Goal: Download file/media

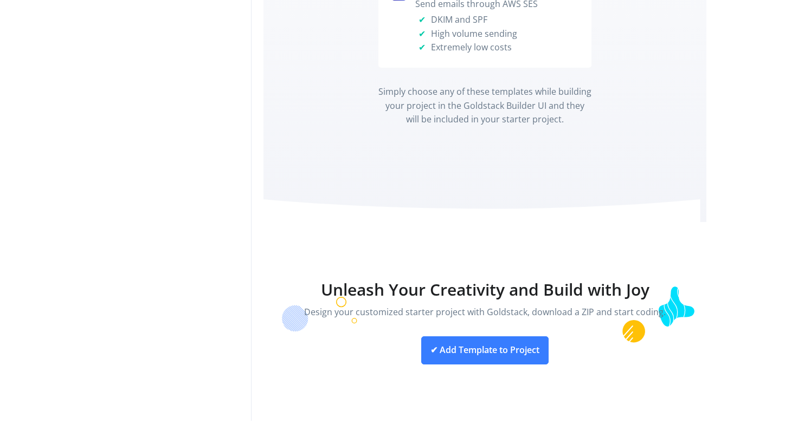
scroll to position [4327, 0]
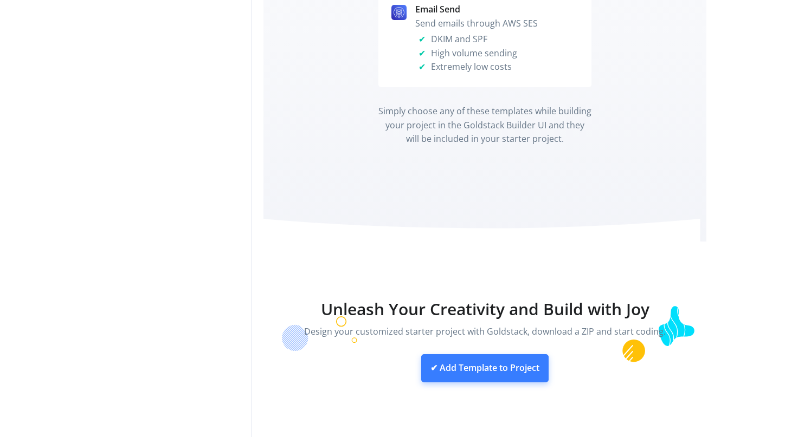
click at [473, 354] on link "✔ Add Template to Project" at bounding box center [484, 368] width 127 height 28
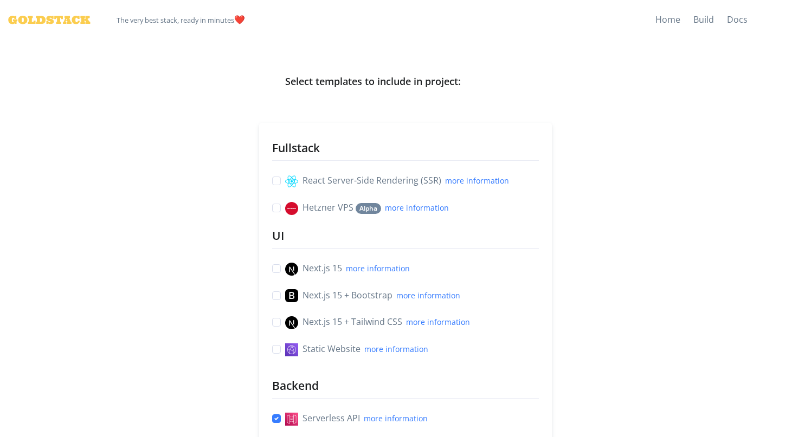
click at [285, 183] on label "React Server-Side Rendering (SSR) more information" at bounding box center [397, 181] width 224 height 14
click at [275, 183] on input "React Server-Side Rendering (SSR) more information" at bounding box center [276, 179] width 9 height 11
checkbox input "true"
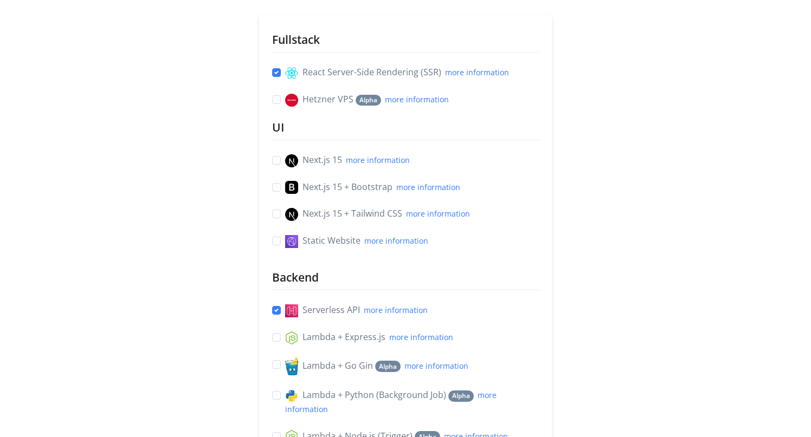
scroll to position [109, 0]
click at [285, 215] on label "Next.js 15 + Tailwind CSS more information" at bounding box center [377, 213] width 185 height 14
click at [277, 215] on input "Next.js 15 + Tailwind CSS more information" at bounding box center [276, 211] width 9 height 11
checkbox input "true"
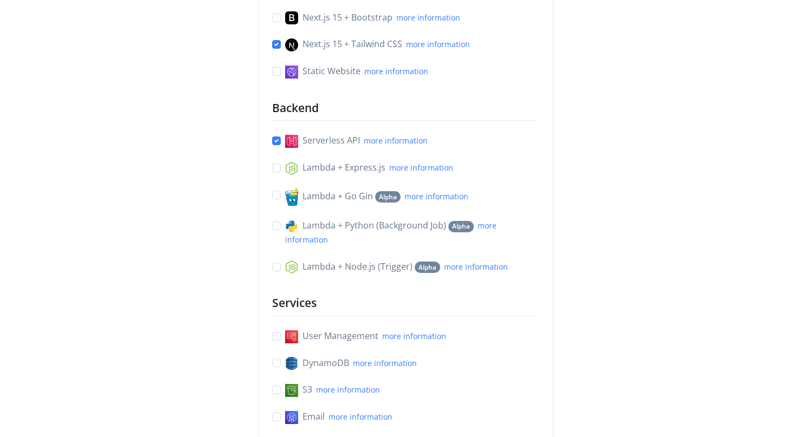
scroll to position [289, 0]
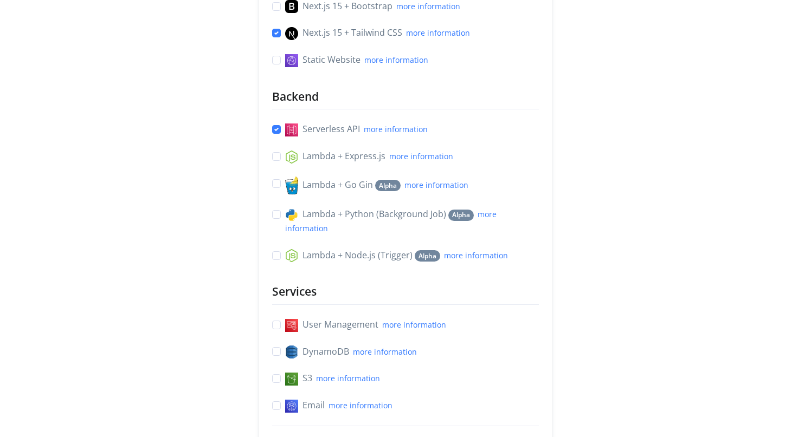
click at [285, 161] on label "Lambda + Express.js more information" at bounding box center [369, 157] width 168 height 14
click at [275, 161] on input "Lambda + Express.js more information" at bounding box center [276, 155] width 9 height 11
checkbox input "true"
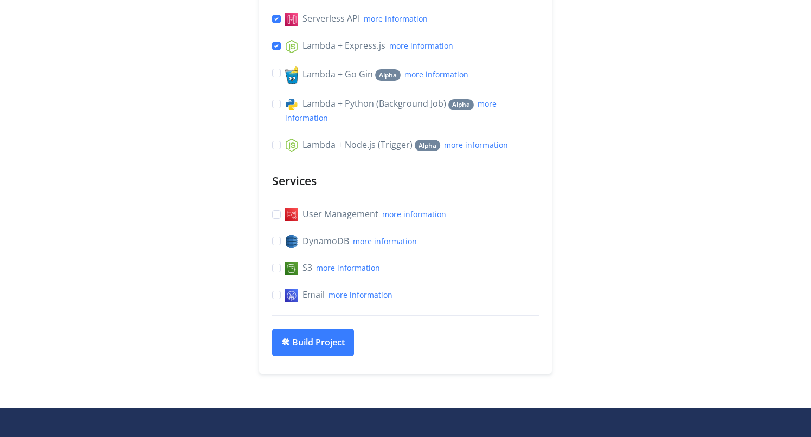
scroll to position [516, 0]
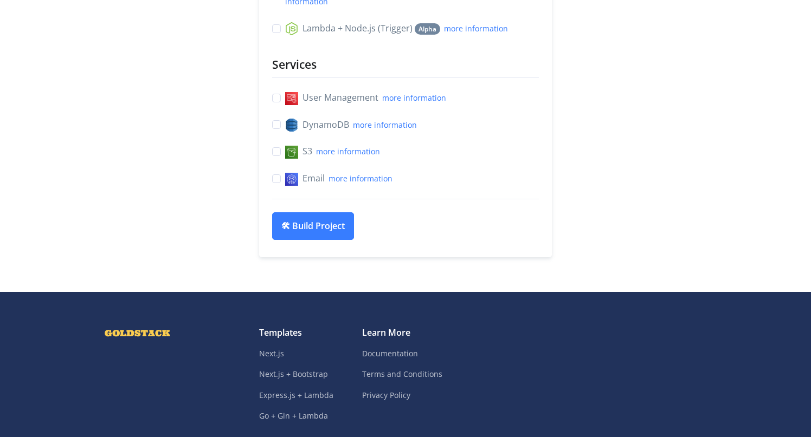
click at [285, 102] on label "User Management more information" at bounding box center [365, 98] width 161 height 14
click at [276, 102] on input "User Management more information" at bounding box center [276, 96] width 9 height 11
click at [285, 101] on label "User Management more information" at bounding box center [365, 98] width 161 height 14
click at [277, 101] on input "User Management more information" at bounding box center [276, 96] width 9 height 11
checkbox input "false"
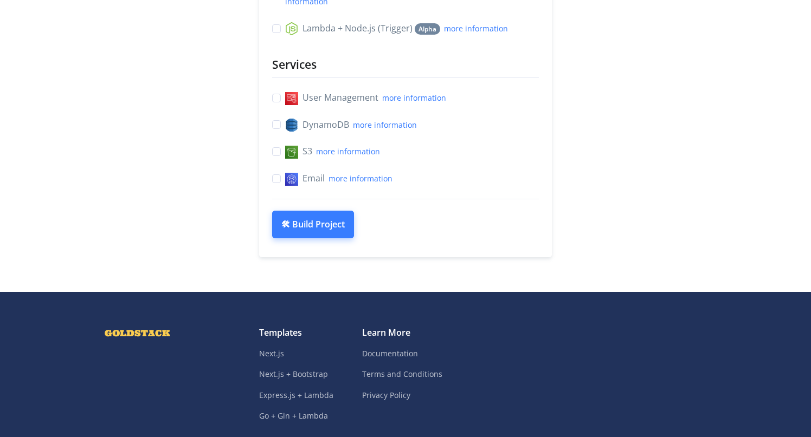
click at [297, 239] on button "🛠 Build Project" at bounding box center [313, 225] width 82 height 28
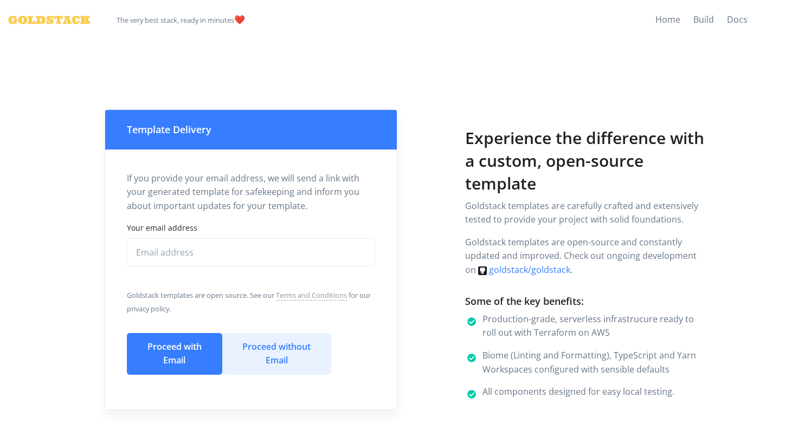
click at [267, 350] on button "Proceed without Email" at bounding box center [276, 354] width 109 height 42
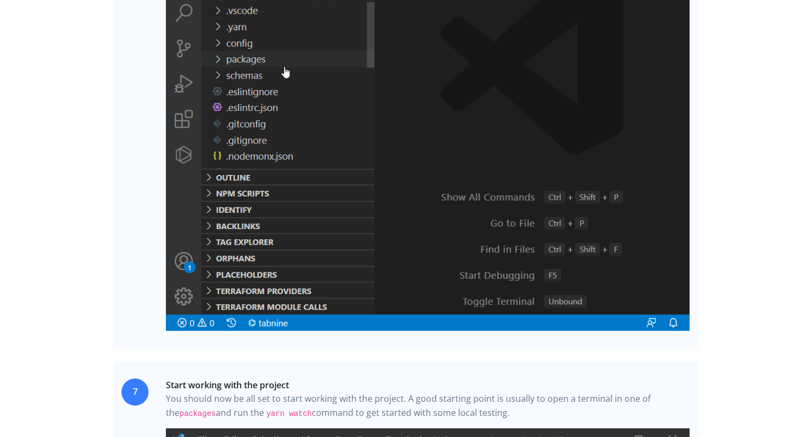
scroll to position [2313, 0]
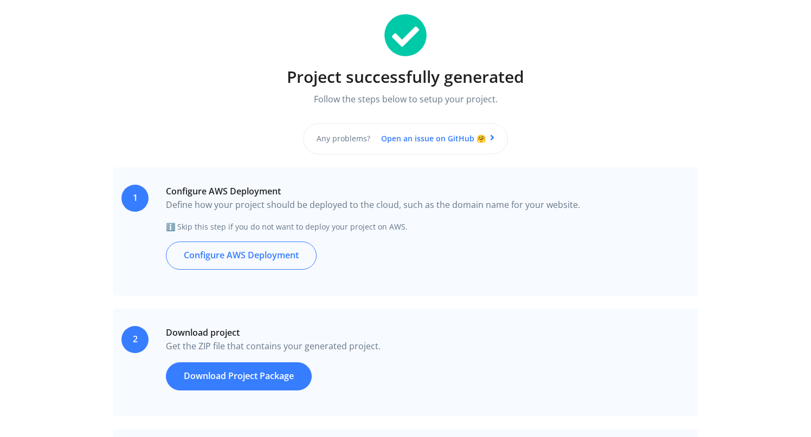
scroll to position [115, 0]
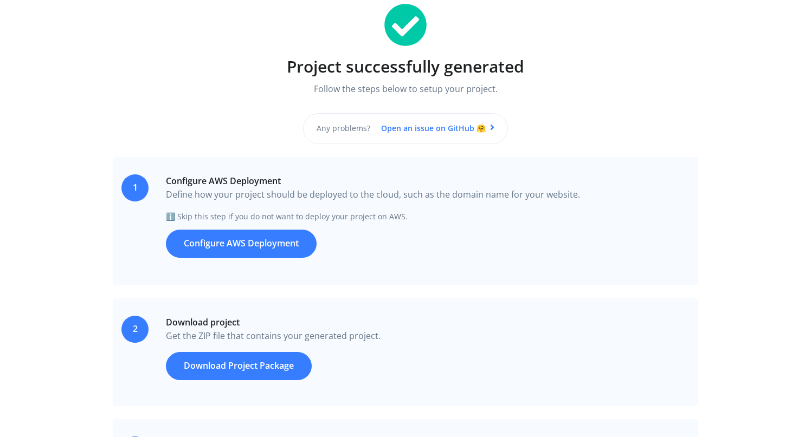
click at [275, 250] on link "Configure AWS Deployment" at bounding box center [241, 244] width 151 height 28
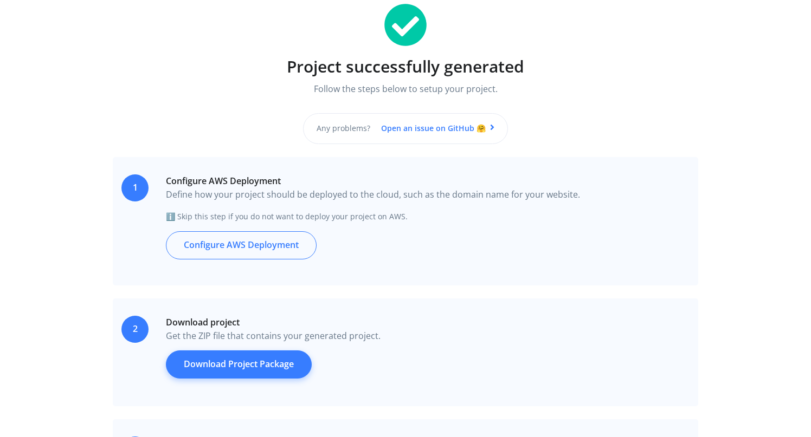
click at [256, 370] on link "Download Project Package" at bounding box center [239, 365] width 146 height 28
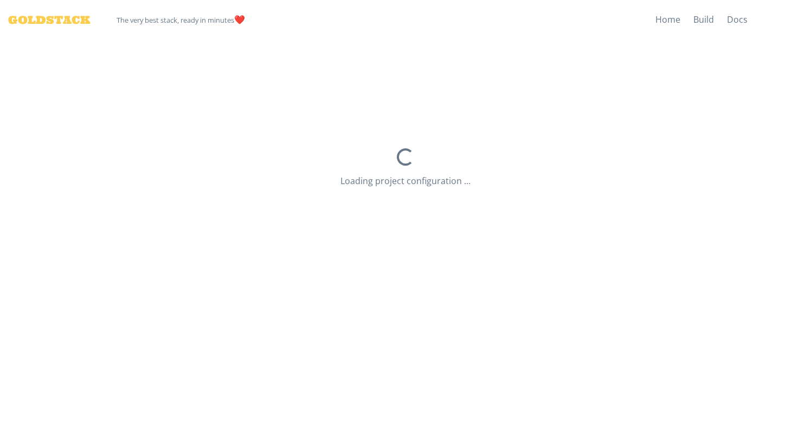
select select "dev"
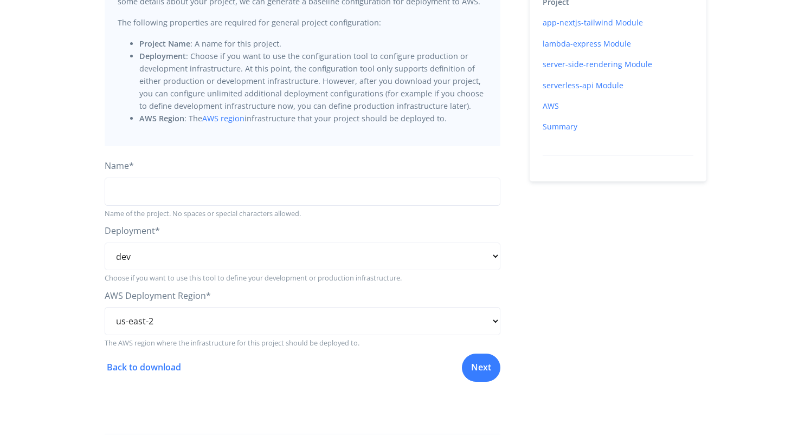
scroll to position [192, 0]
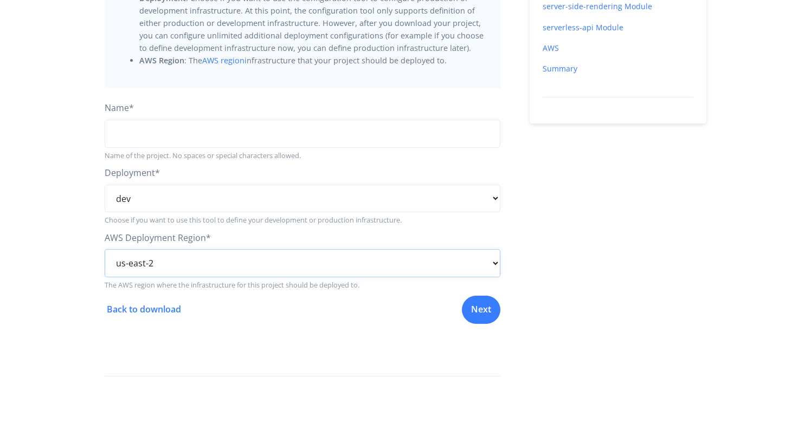
click at [157, 264] on select "us-east-1 us-east-2 us-west-1 us-west-2 af-south-1 ap-east-1 ap-south-1 ap-nort…" at bounding box center [303, 263] width 396 height 28
click at [105, 249] on select "us-east-1 us-east-2 us-west-1 us-west-2 af-south-1 ap-east-1 ap-south-1 ap-nort…" at bounding box center [303, 263] width 396 height 28
click at [167, 271] on select "us-east-1 us-east-2 us-west-1 us-west-2 af-south-1 ap-east-1 ap-south-1 ap-nort…" at bounding box center [303, 263] width 396 height 28
select select "ap-south-1"
click at [105, 249] on select "us-east-1 us-east-2 us-west-1 us-west-2 af-south-1 ap-east-1 ap-south-1 ap-nort…" at bounding box center [303, 263] width 396 height 28
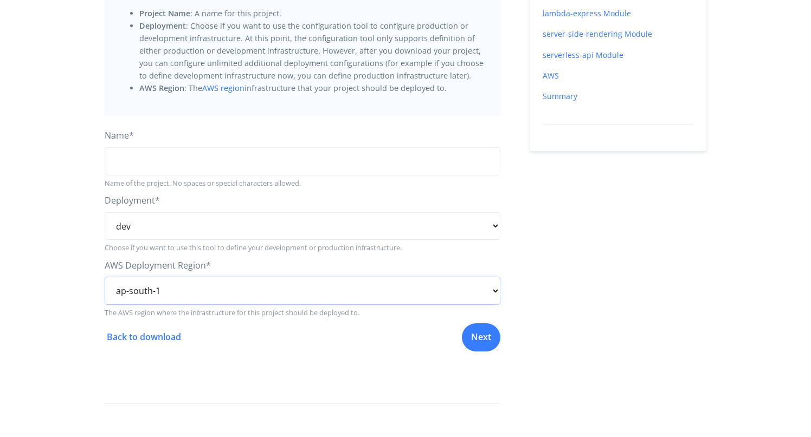
scroll to position [164, 0]
click at [156, 163] on input "string" at bounding box center [303, 162] width 396 height 28
type input "fluxion-new-app"
click at [487, 336] on link "Next" at bounding box center [481, 336] width 38 height 28
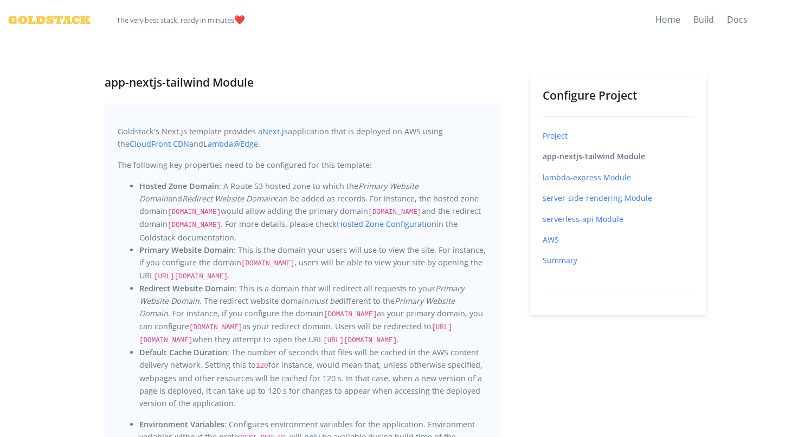
scroll to position [164, 0]
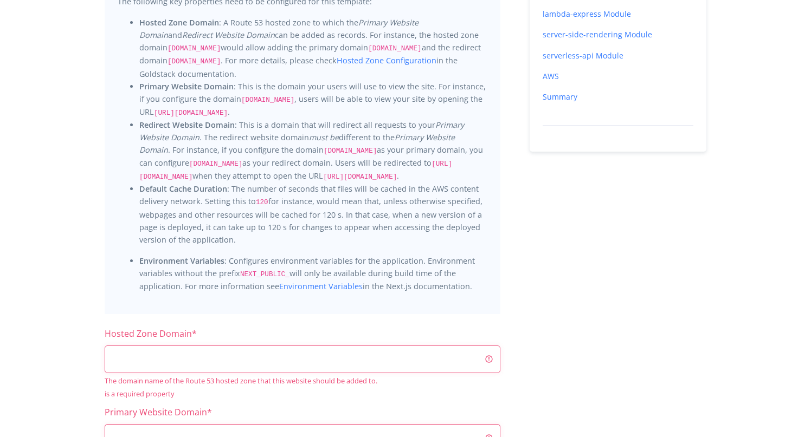
select select "dev"
select select "ap-south-1"
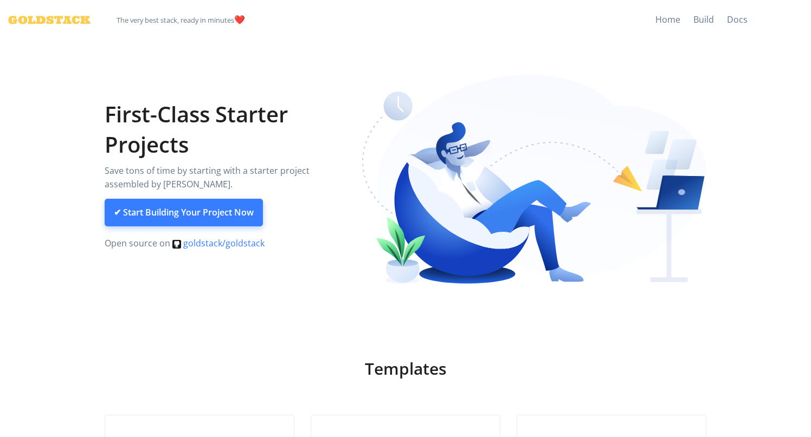
click at [244, 211] on link "✔ Start Building Your Project Now" at bounding box center [184, 213] width 158 height 28
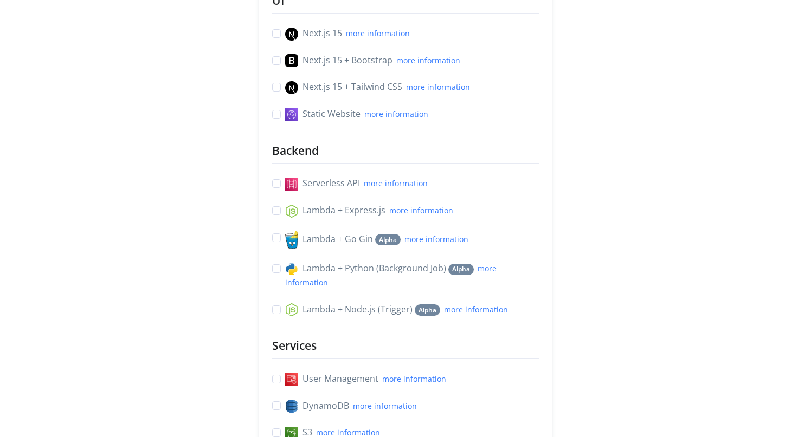
scroll to position [236, 0]
click at [412, 214] on link "more information" at bounding box center [421, 209] width 64 height 10
click at [386, 184] on link "more information" at bounding box center [396, 182] width 64 height 10
click at [285, 211] on label "Lambda + Express.js more information" at bounding box center [369, 210] width 168 height 14
click at [274, 211] on input "Lambda + Express.js more information" at bounding box center [276, 208] width 9 height 11
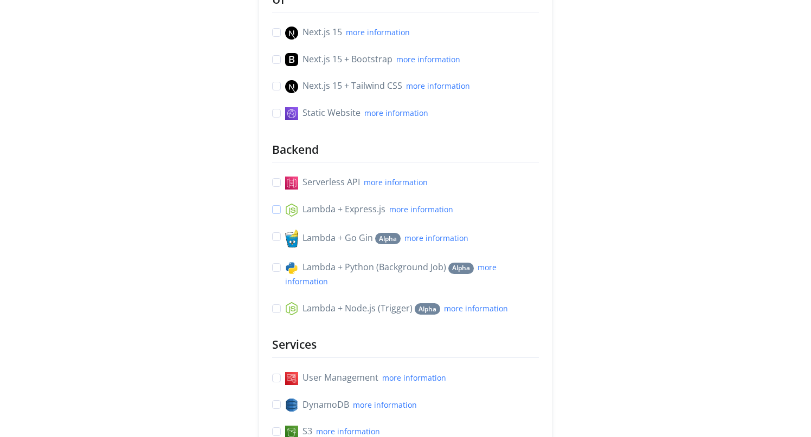
checkbox input "true"
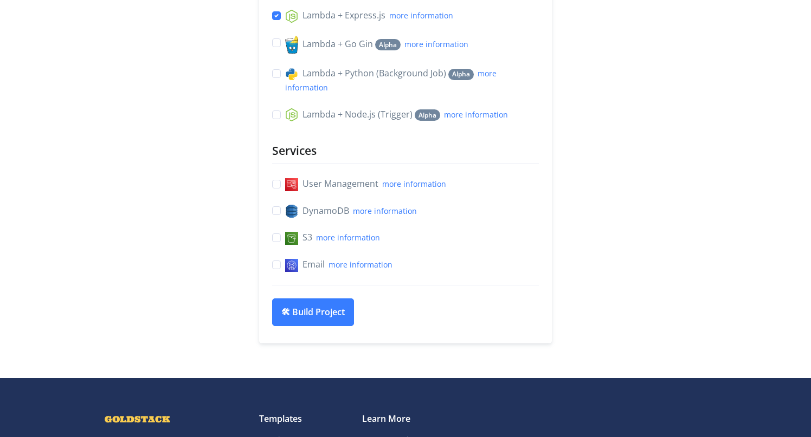
scroll to position [434, 0]
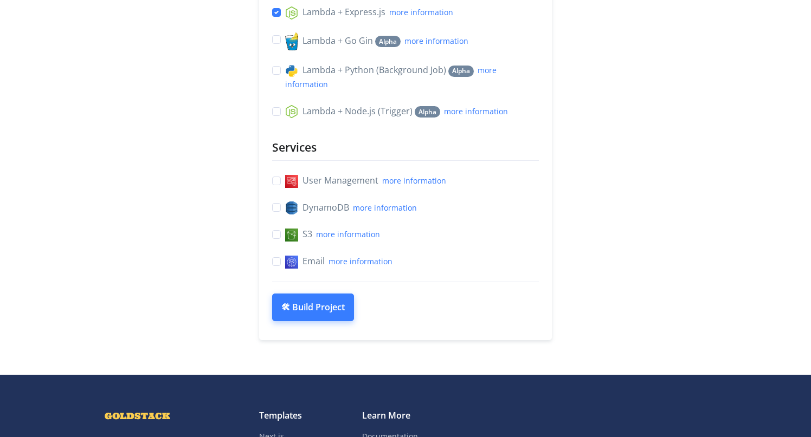
click at [320, 319] on button "🛠 Build Project" at bounding box center [313, 308] width 82 height 28
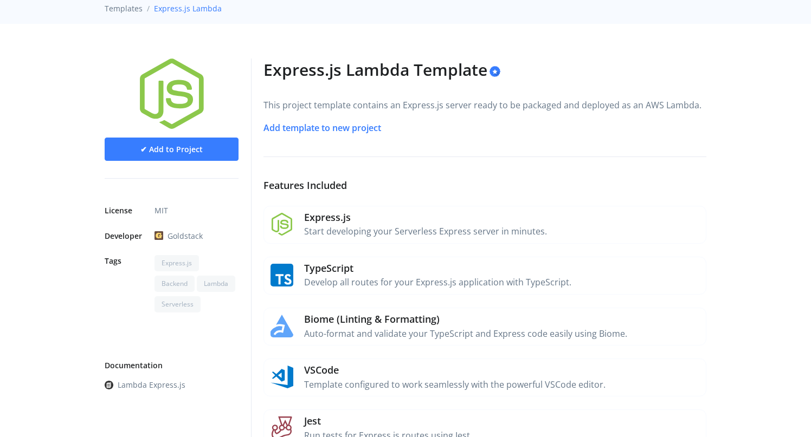
scroll to position [48, 0]
click at [212, 152] on link "✔ Add to Project" at bounding box center [172, 146] width 134 height 23
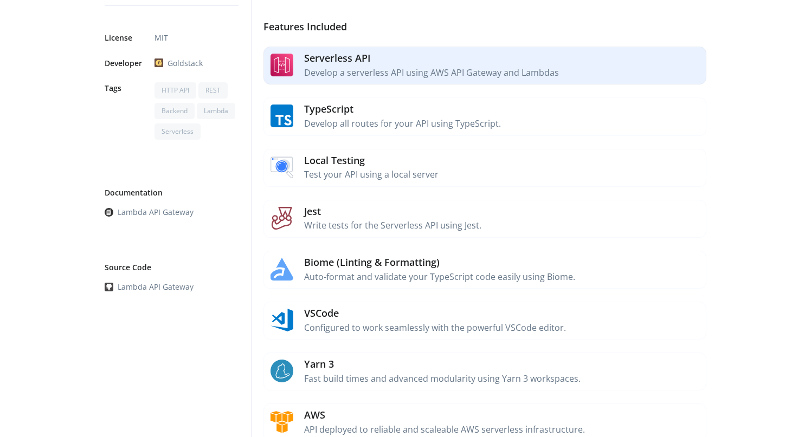
scroll to position [258, 0]
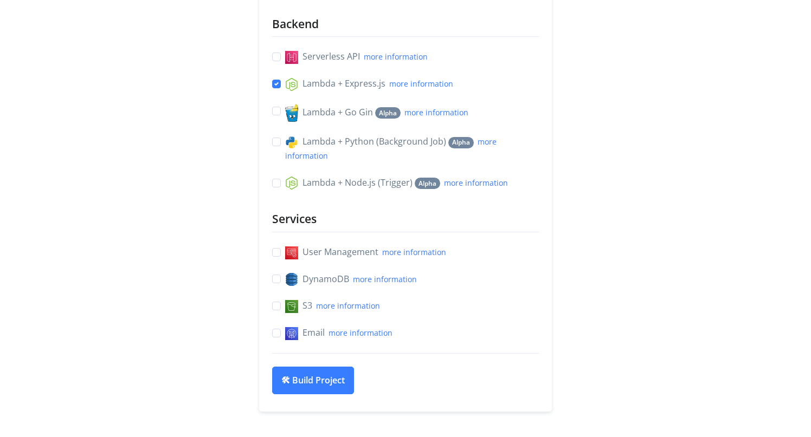
scroll to position [363, 0]
click at [285, 61] on label "Serverless API more information" at bounding box center [356, 56] width 143 height 14
click at [277, 61] on input "Serverless API more information" at bounding box center [276, 54] width 9 height 11
checkbox input "true"
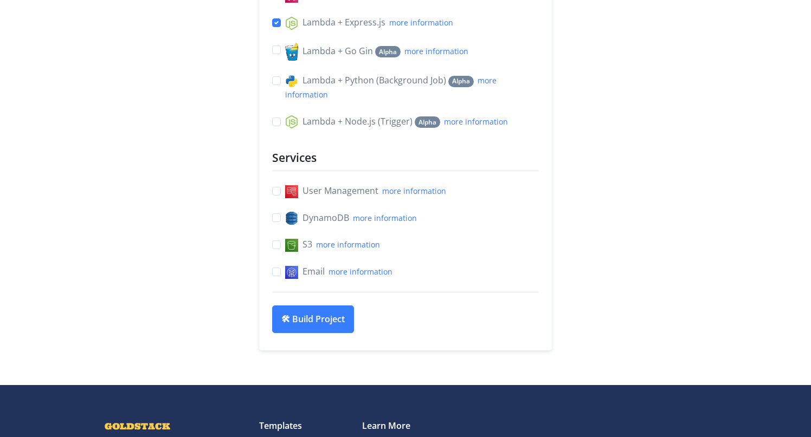
scroll to position [426, 0]
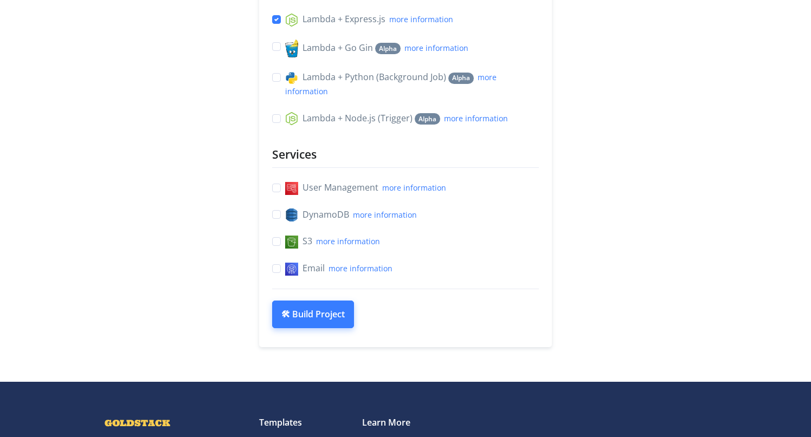
click at [301, 324] on button "🛠 Build Project" at bounding box center [313, 315] width 82 height 28
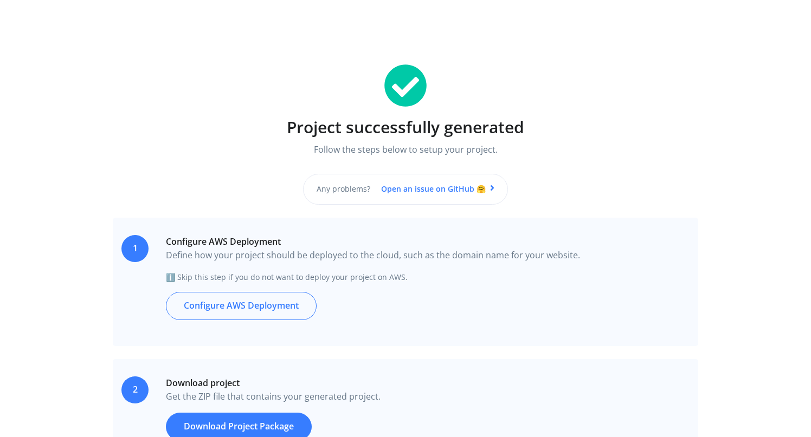
scroll to position [55, 0]
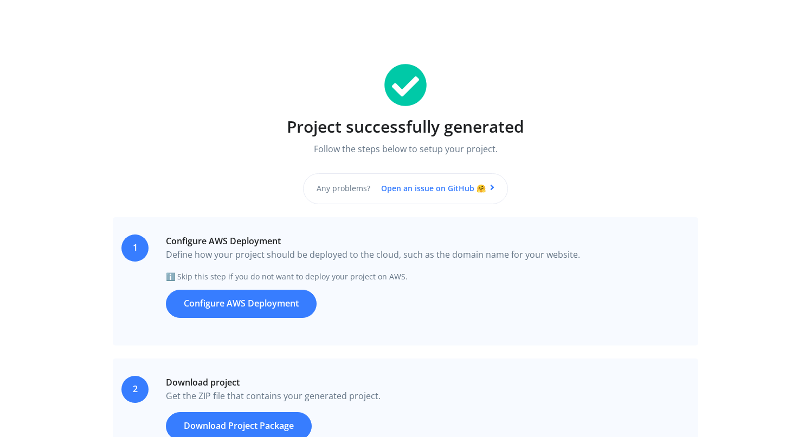
click at [274, 303] on link "Configure AWS Deployment" at bounding box center [241, 304] width 151 height 28
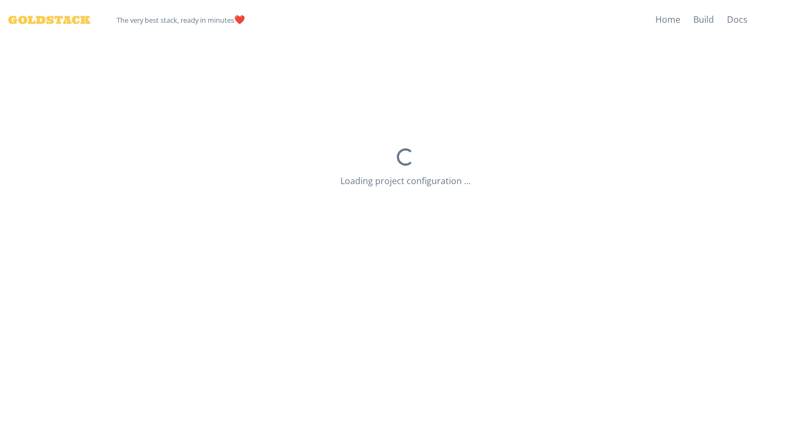
select select "dev"
select select "us-east-2"
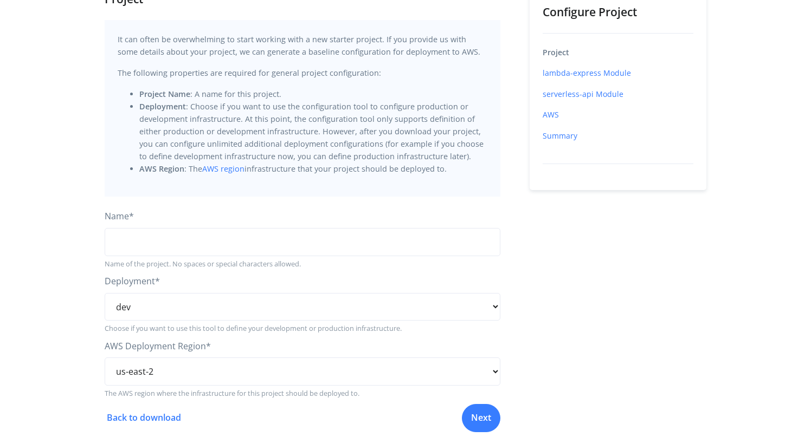
scroll to position [82, 0]
click at [222, 251] on input "string" at bounding box center [303, 244] width 396 height 28
type input "fluxion-new-app"
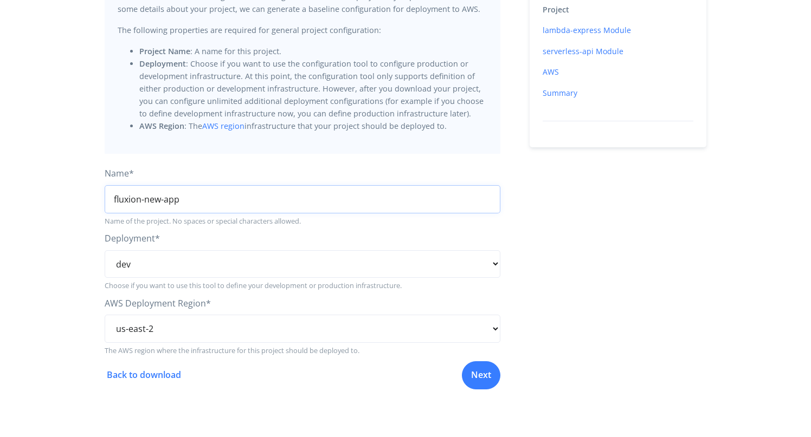
scroll to position [157, 0]
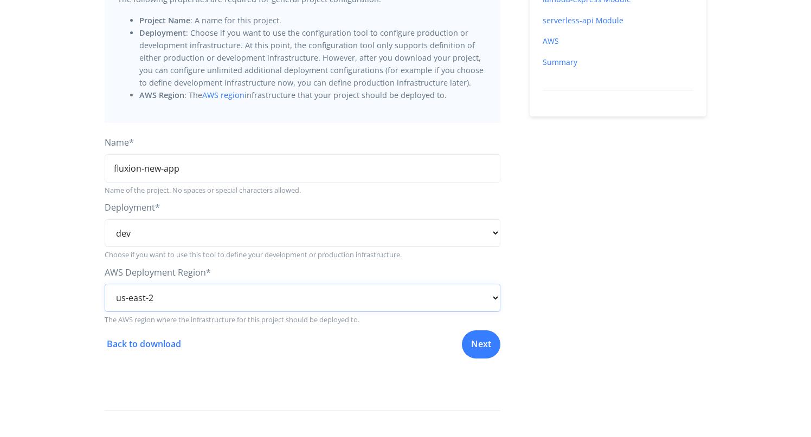
click at [173, 301] on select "us-east-1 us-east-2 us-west-1 us-west-2 af-south-1 ap-east-1 ap-south-1 ap-nort…" at bounding box center [303, 298] width 396 height 28
select select "ap-south-1"
click at [105, 284] on select "us-east-1 us-east-2 us-west-1 us-west-2 af-south-1 ap-east-1 ap-south-1 ap-nort…" at bounding box center [303, 298] width 396 height 28
click at [82, 353] on main "Project It can often be overwhelming to start working with a new starter projec…" at bounding box center [405, 177] width 811 height 589
click at [493, 346] on link "Next" at bounding box center [481, 343] width 38 height 28
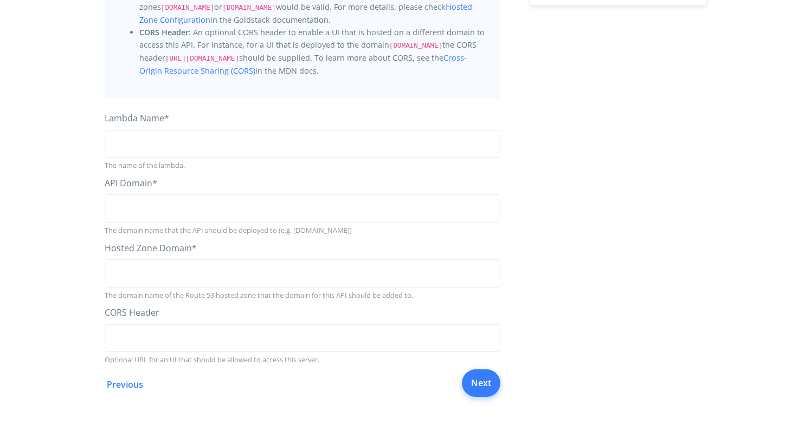
scroll to position [267, 0]
click at [216, 147] on input "string" at bounding box center [303, 146] width 396 height 28
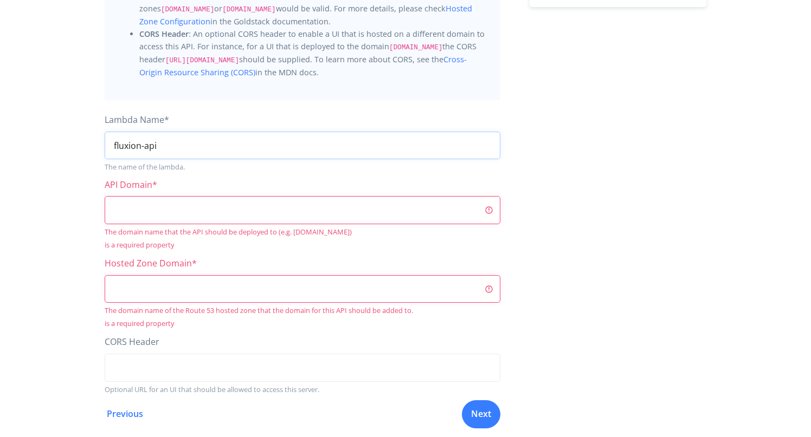
type input "fluxion-api"
click at [216, 210] on input "string" at bounding box center [303, 210] width 396 height 28
click at [270, 284] on input "string" at bounding box center [303, 289] width 396 height 28
click at [489, 206] on input "string" at bounding box center [303, 210] width 396 height 28
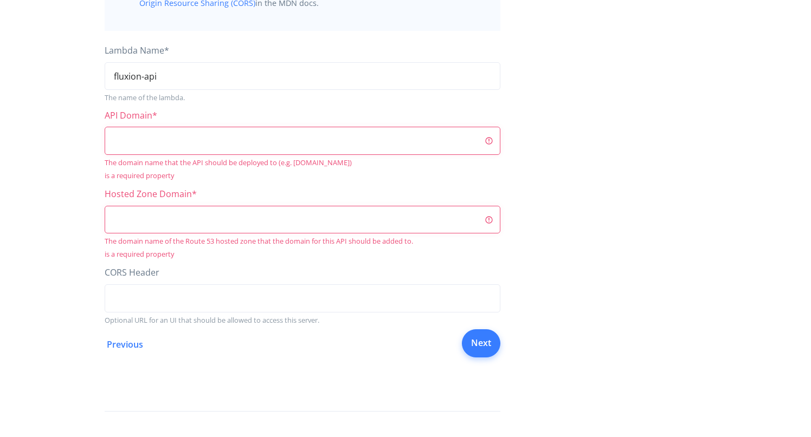
scroll to position [368, 0]
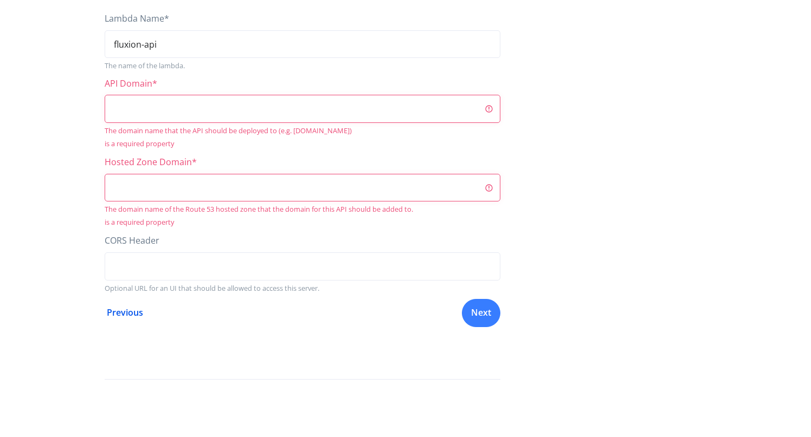
click at [135, 309] on link "Previous" at bounding box center [124, 313] width 38 height 14
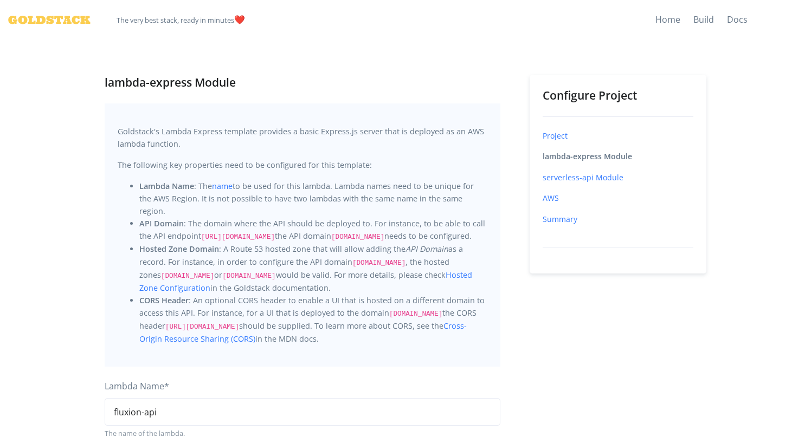
select select "dev"
select select "ap-south-1"
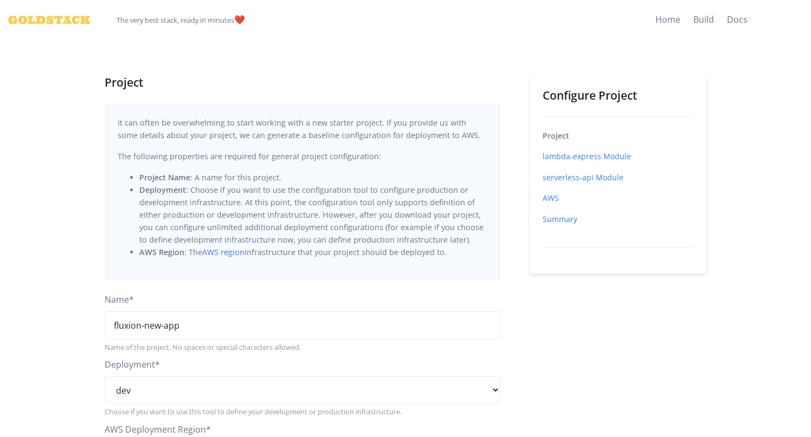
scroll to position [192, 0]
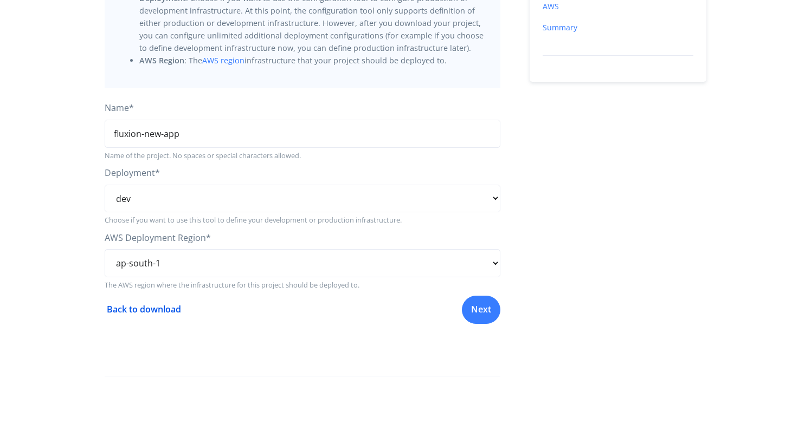
click at [134, 312] on link "Back to download" at bounding box center [143, 310] width 76 height 14
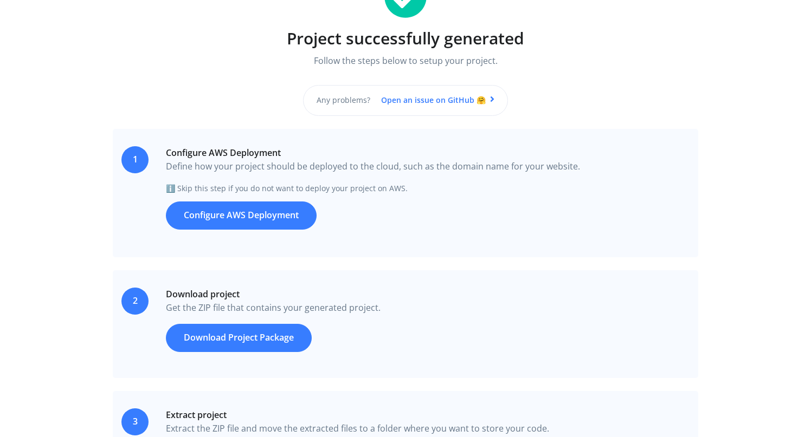
scroll to position [195, 0]
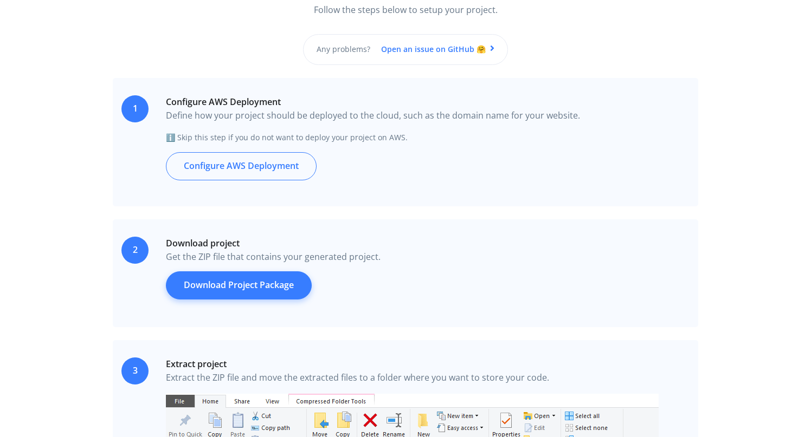
click at [274, 294] on link "Download Project Package" at bounding box center [239, 285] width 146 height 28
